Goal: Transaction & Acquisition: Subscribe to service/newsletter

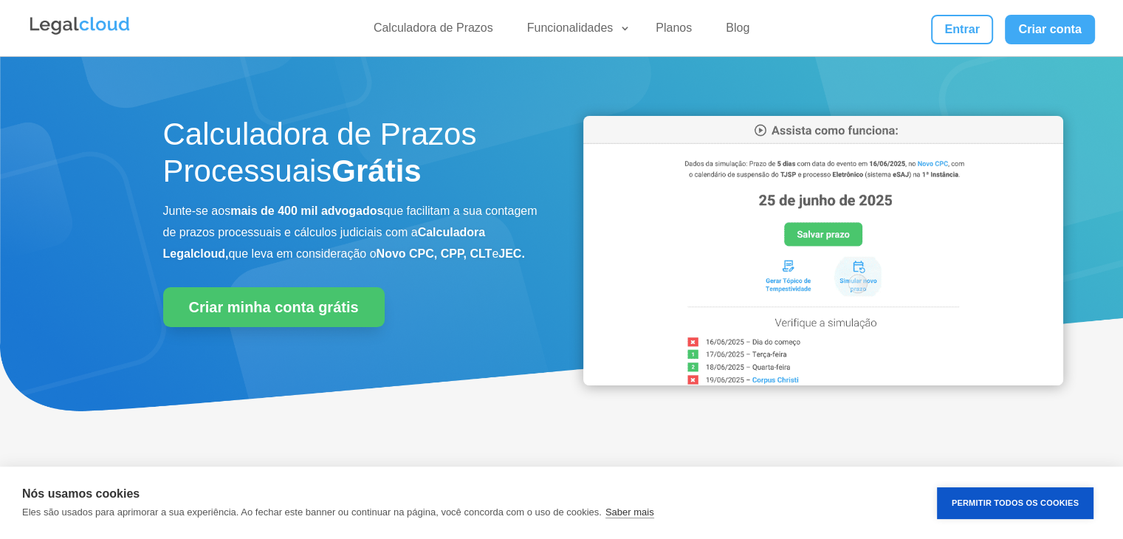
scroll to position [414, 0]
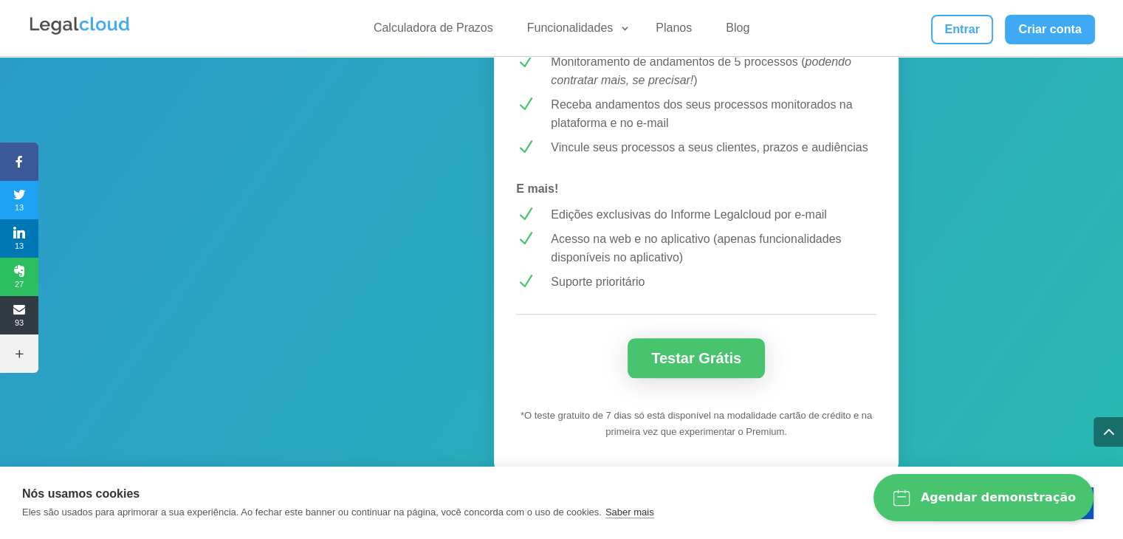
scroll to position [1377, 0]
click at [726, 348] on link "Testar Grátis" at bounding box center [695, 357] width 137 height 40
